Goal: Transaction & Acquisition: Purchase product/service

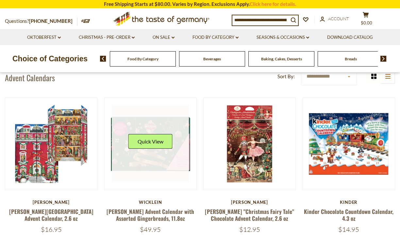
scroll to position [50, 0]
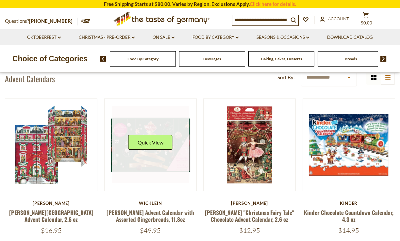
click at [188, 155] on link at bounding box center [150, 144] width 77 height 77
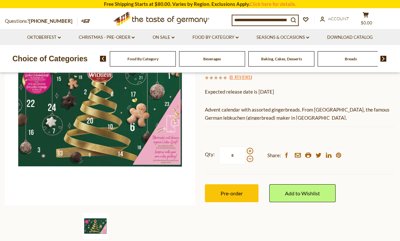
scroll to position [85, 0]
